Goal: Check status: Check status

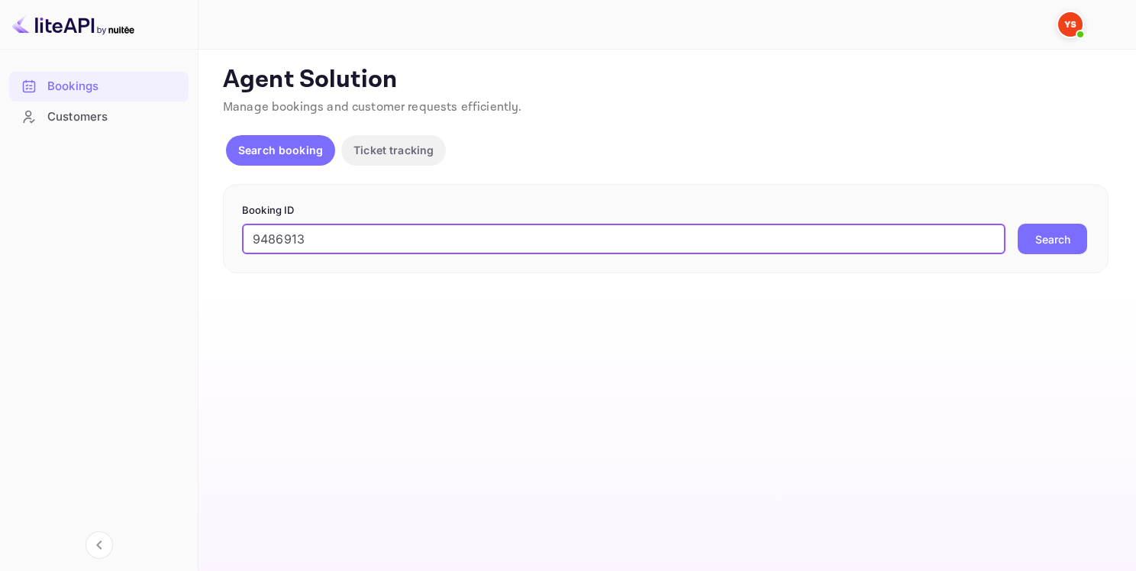
type input "9486913"
click at [1050, 236] on button "Search" at bounding box center [1051, 239] width 69 height 31
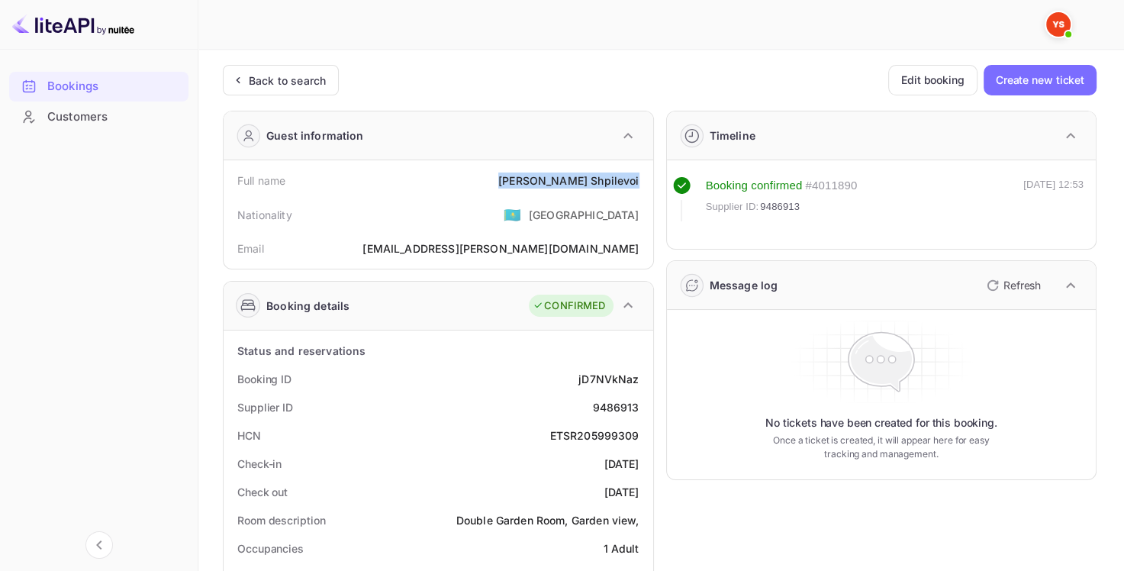
drag, startPoint x: 534, startPoint y: 176, endPoint x: 641, endPoint y: 182, distance: 107.8
click at [641, 182] on div "Full name [PERSON_NAME]" at bounding box center [439, 180] width 418 height 28
copy div "[PERSON_NAME]"
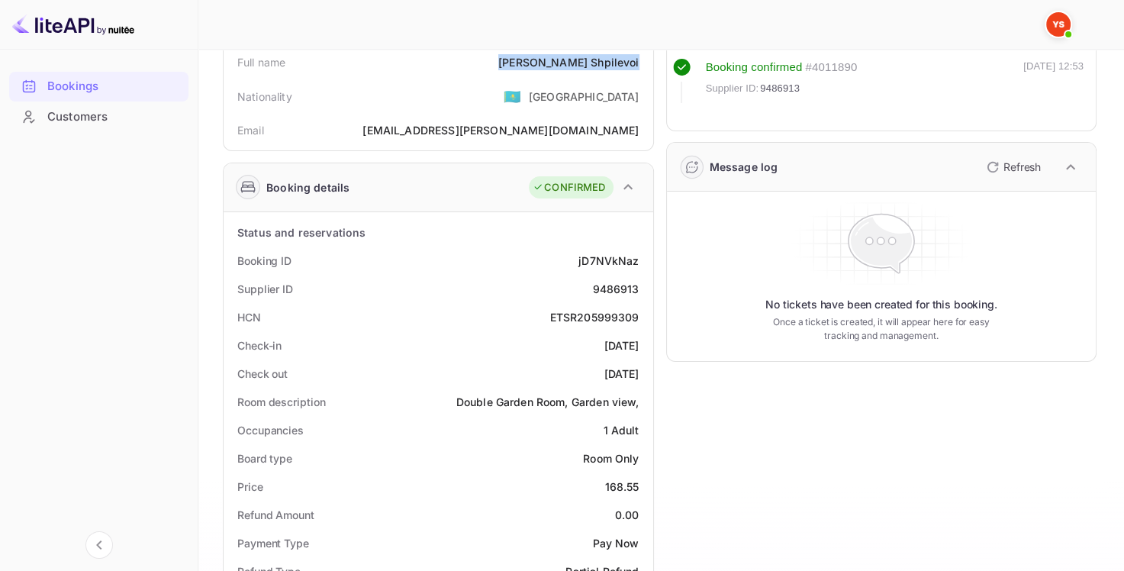
scroll to position [305, 0]
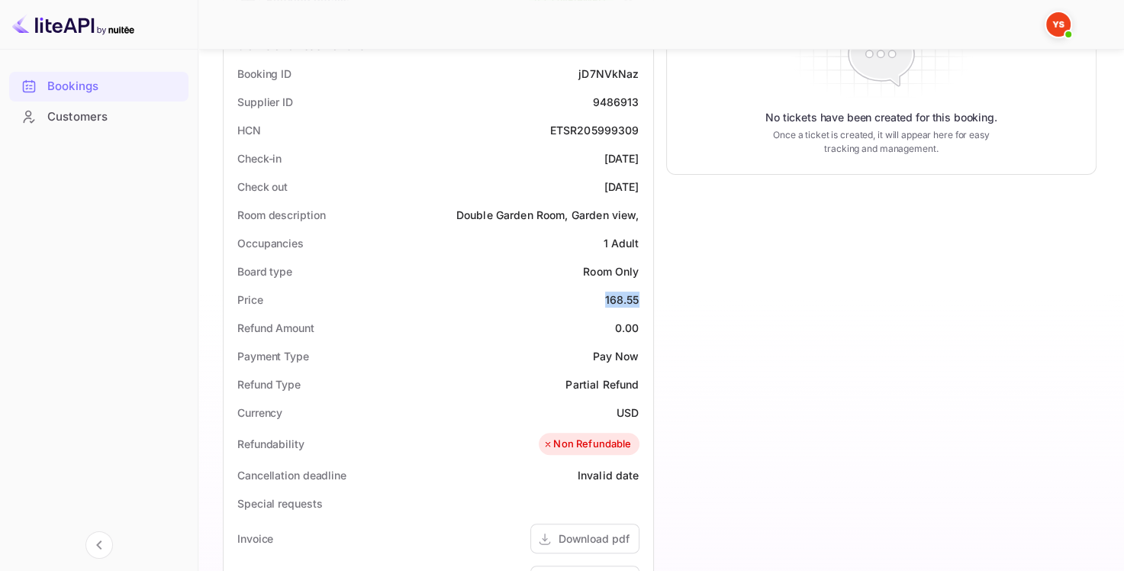
drag, startPoint x: 601, startPoint y: 299, endPoint x: 640, endPoint y: 299, distance: 39.7
click at [640, 299] on div "Price 168.55" at bounding box center [439, 299] width 418 height 28
copy div "168.55"
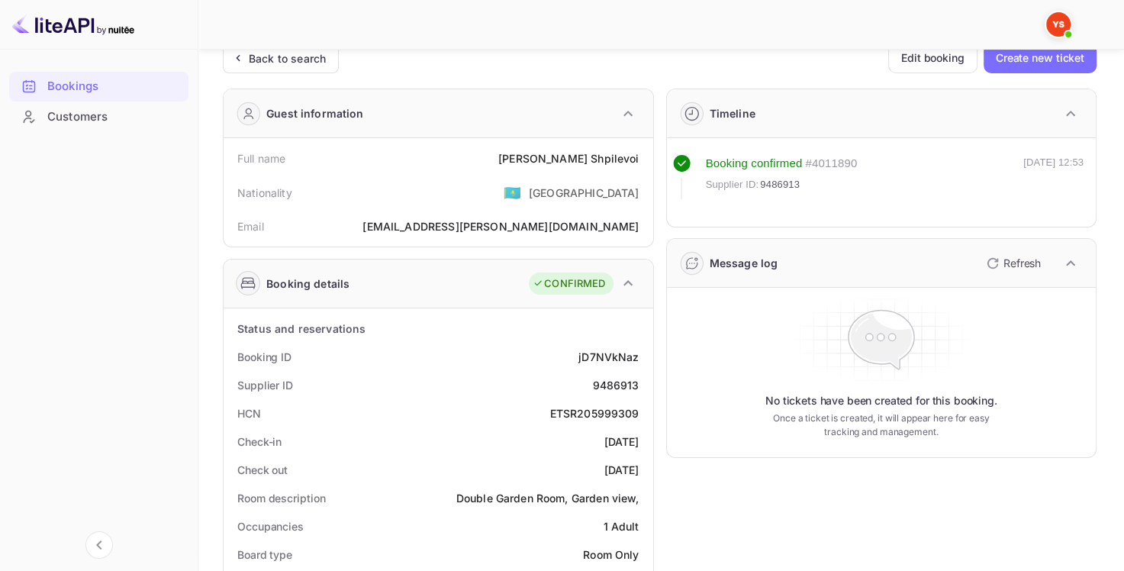
scroll to position [0, 0]
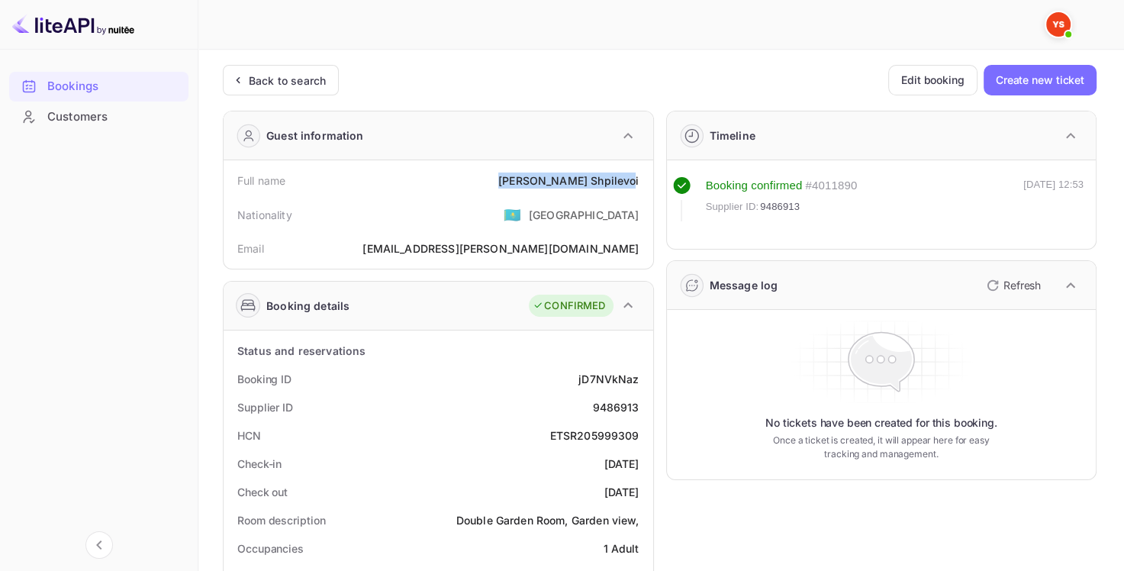
drag, startPoint x: 532, startPoint y: 177, endPoint x: 637, endPoint y: 178, distance: 104.6
click at [637, 178] on div "Full name [PERSON_NAME]" at bounding box center [439, 180] width 418 height 28
copy div "[PERSON_NAME]"
click at [620, 403] on div "9486913" at bounding box center [615, 407] width 47 height 16
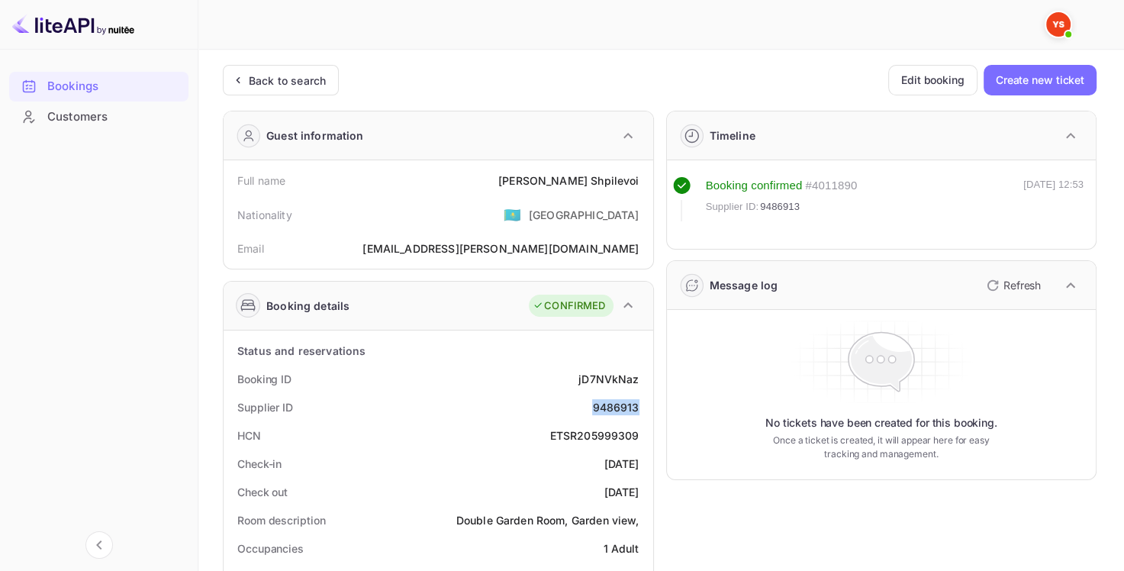
copy div "9486913"
